Goal: Find specific page/section: Locate item on page

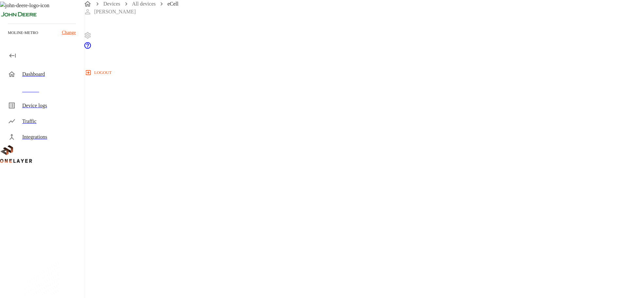
scroll to position [125, 0]
click at [11, 57] on icon "button" at bounding box center [12, 56] width 7 height 4
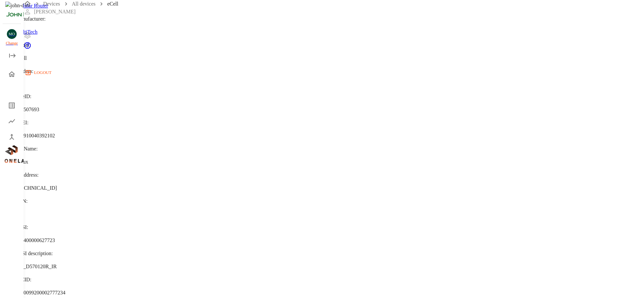
click at [10, 58] on icon "open drawer" at bounding box center [13, 56] width 8 height 8
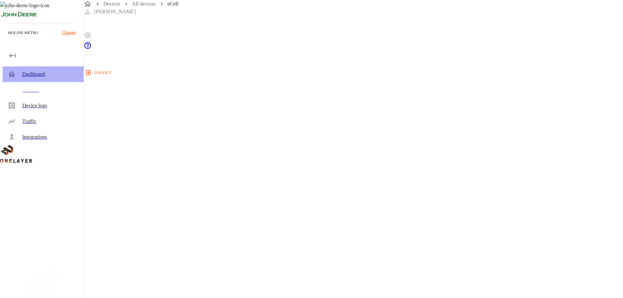
click at [25, 74] on div "Dashboard" at bounding box center [50, 74] width 56 height 8
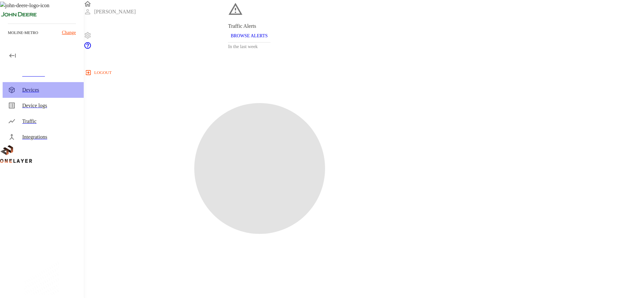
click at [57, 87] on div "Devices" at bounding box center [50, 90] width 56 height 8
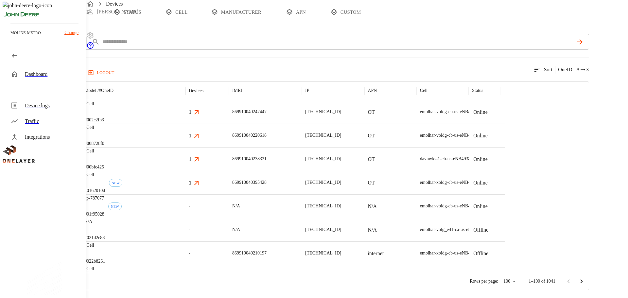
scroll to position [62, 0]
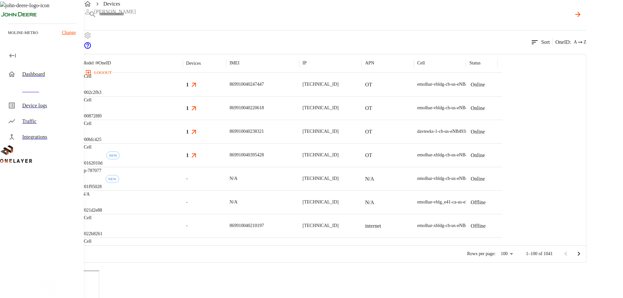
click at [232, 19] on input "text" at bounding box center [335, 13] width 472 height 9
click at [170, 38] on body "Devices Christopher logout moline-metro Change Dashboard Devices Device logs Tr…" at bounding box center [314, 131] width 628 height 386
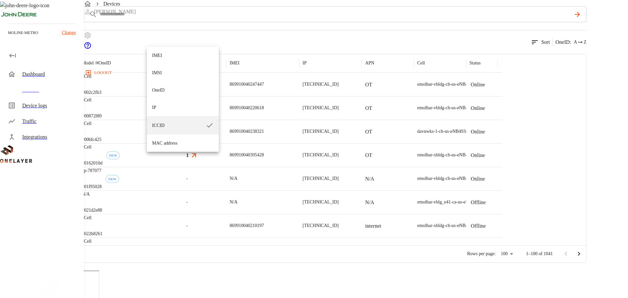
scroll to position [0, 0]
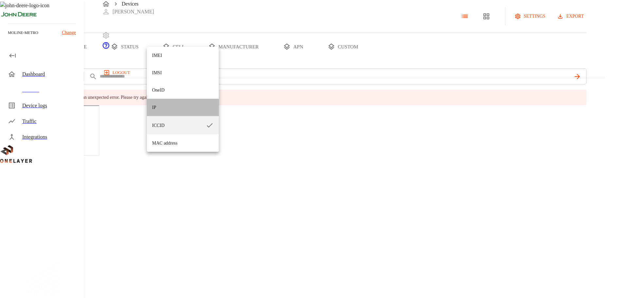
click at [174, 116] on li "IP" at bounding box center [183, 107] width 72 height 17
type input "**"
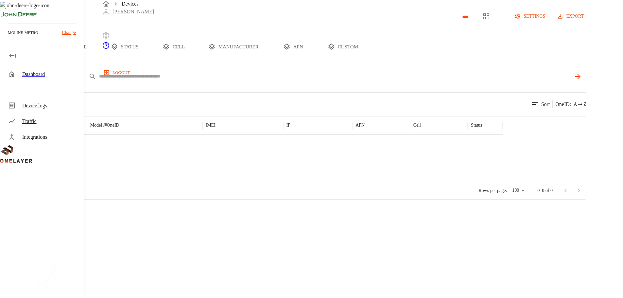
click at [215, 81] on input "text" at bounding box center [335, 76] width 472 height 9
paste input "**********"
type input "**********"
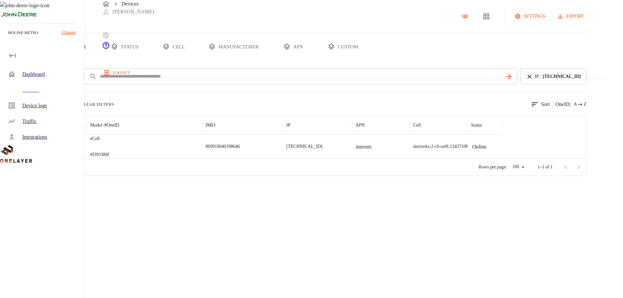
click at [203, 158] on div "eCell #f393388f" at bounding box center [145, 147] width 116 height 24
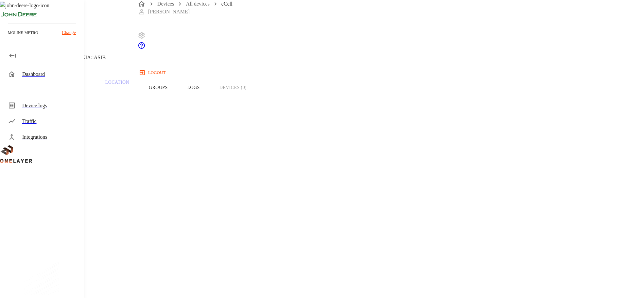
click at [178, 101] on button "Groups" at bounding box center [158, 88] width 39 height 42
click at [45, 101] on button "Overview" at bounding box center [22, 88] width 45 height 42
copy span "8900099200003038321"
